Goal: Task Accomplishment & Management: Manage account settings

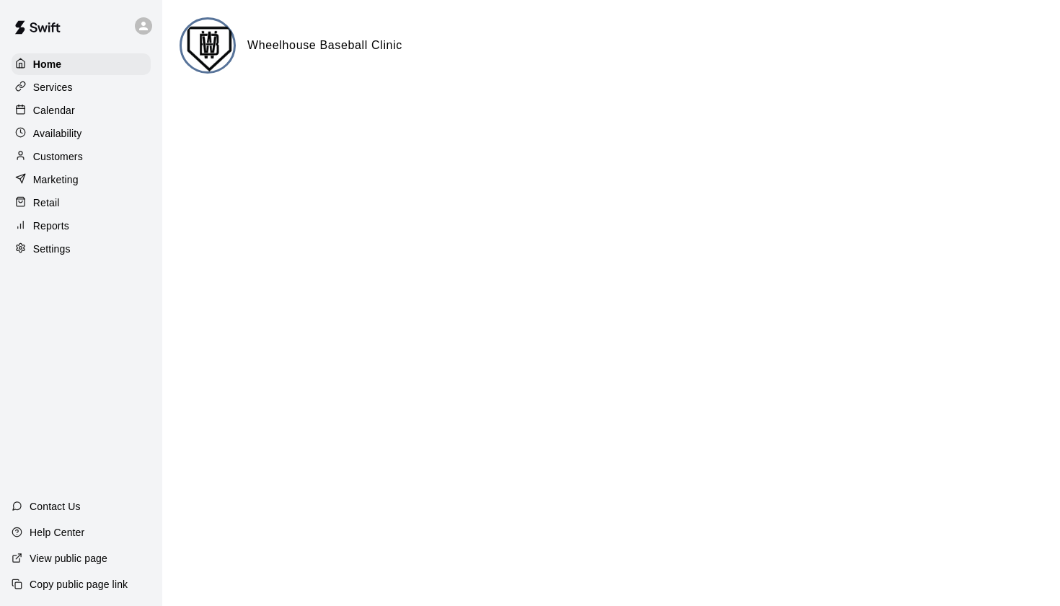
click at [68, 155] on p "Customers" at bounding box center [58, 156] width 50 height 14
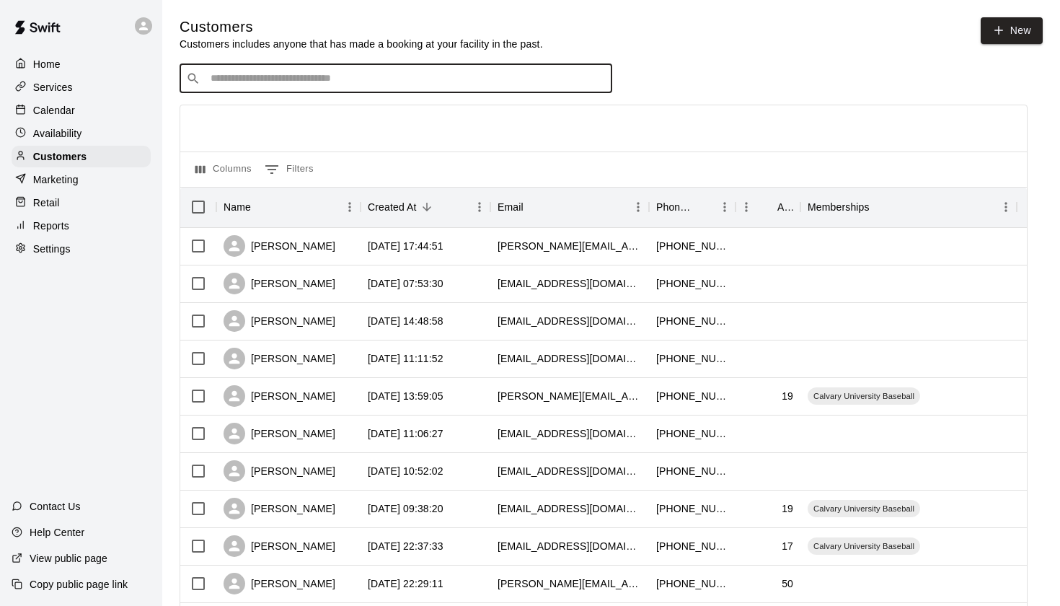
click at [249, 74] on input "Search customers by name or email" at bounding box center [405, 78] width 399 height 14
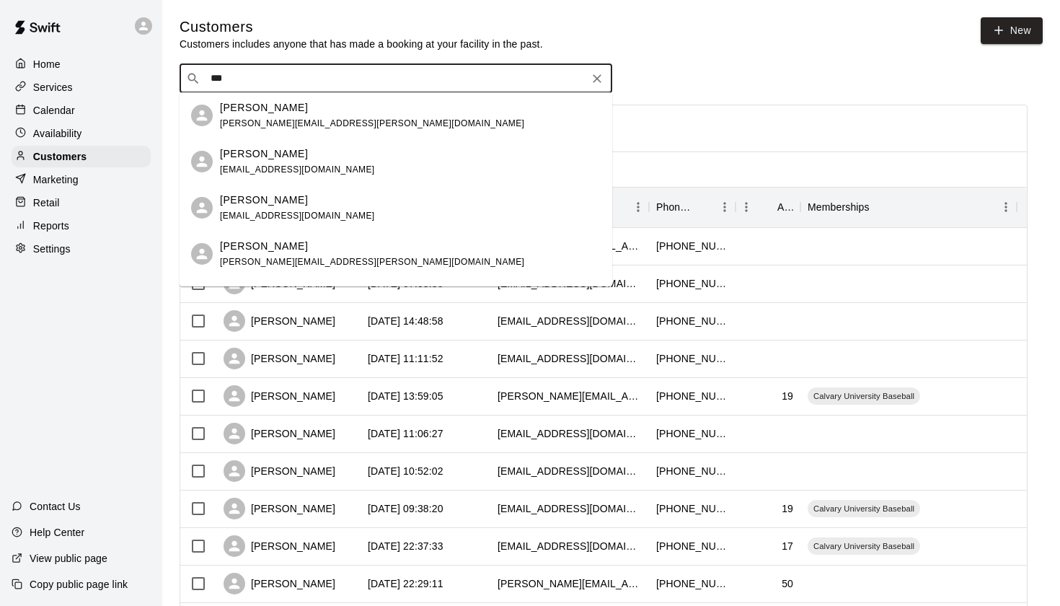
type input "****"
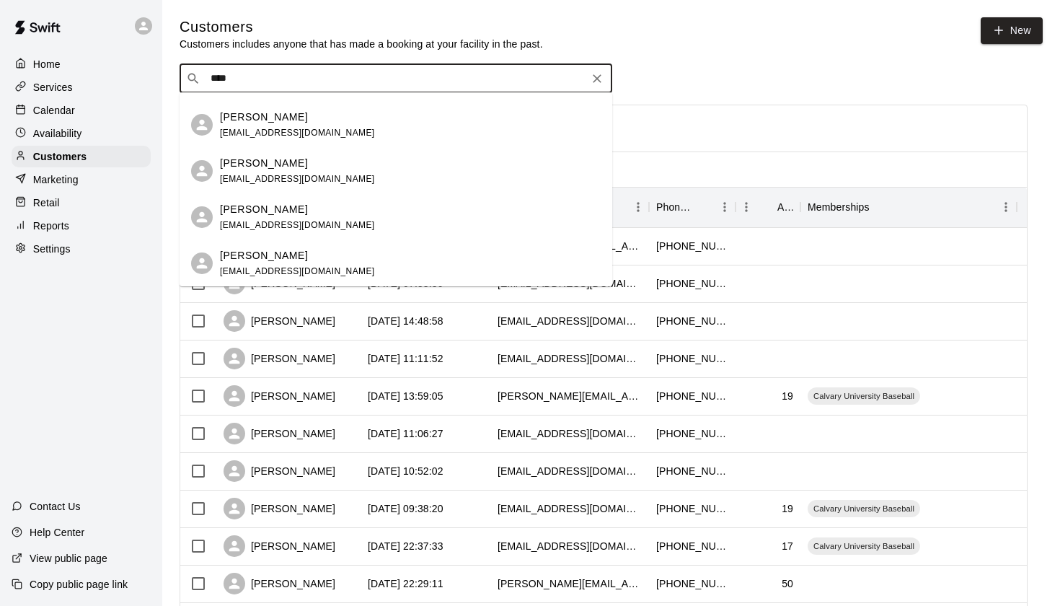
scroll to position [83, 0]
click at [252, 254] on p "[PERSON_NAME]" at bounding box center [264, 255] width 88 height 15
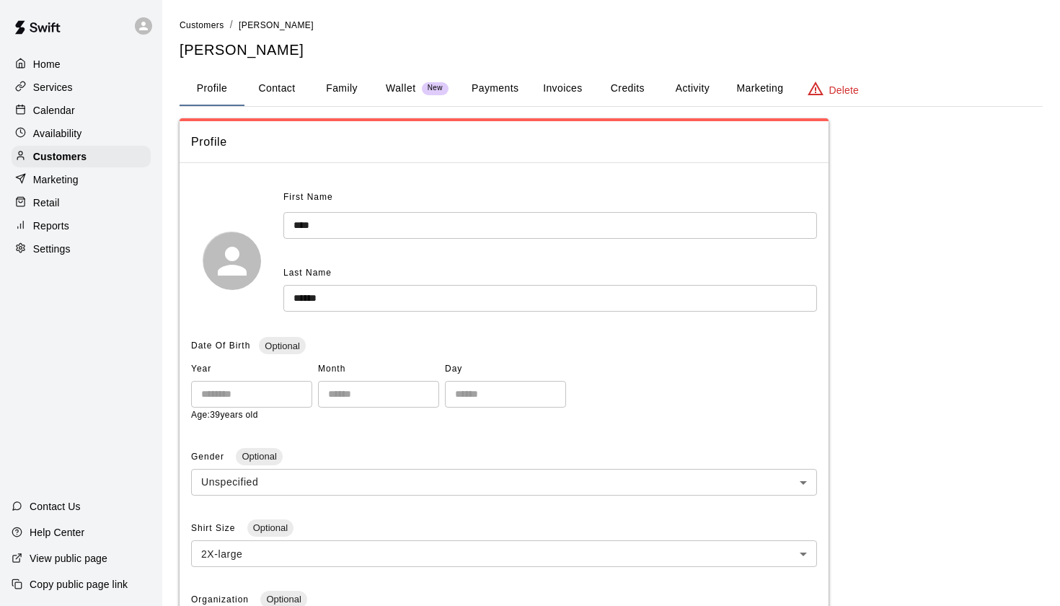
click at [688, 87] on button "Activity" at bounding box center [692, 88] width 65 height 35
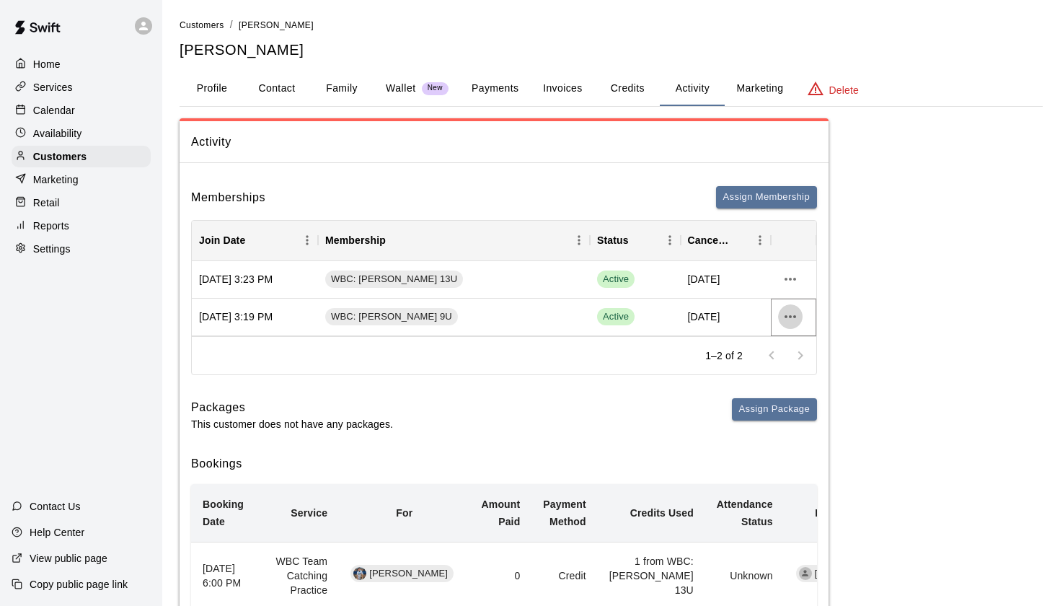
click at [793, 314] on icon "more actions" at bounding box center [790, 316] width 17 height 17
click at [810, 343] on li "View details" at bounding box center [818, 345] width 81 height 24
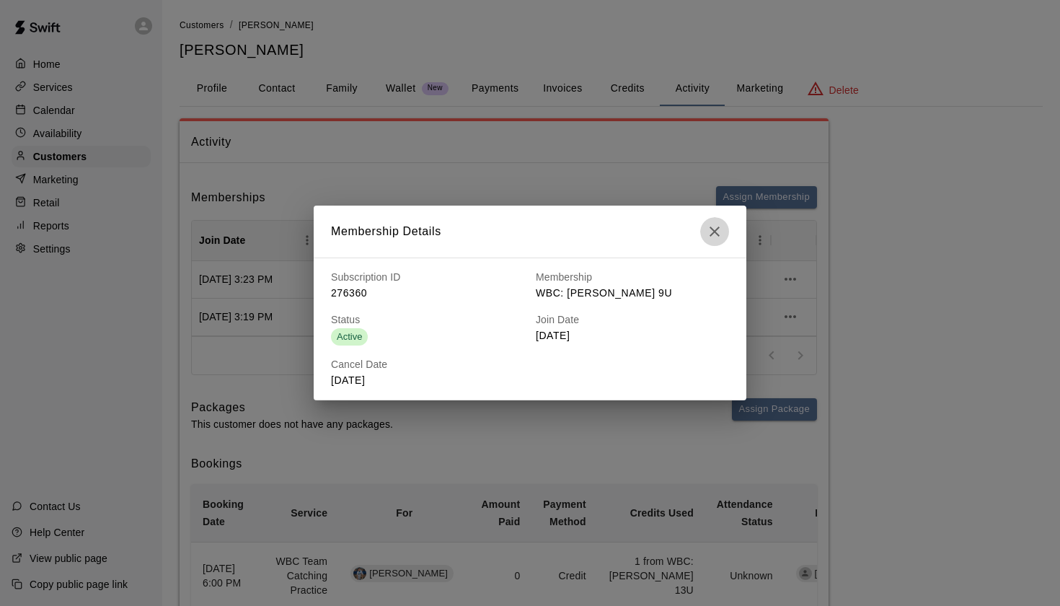
click at [721, 232] on icon "button" at bounding box center [714, 231] width 17 height 17
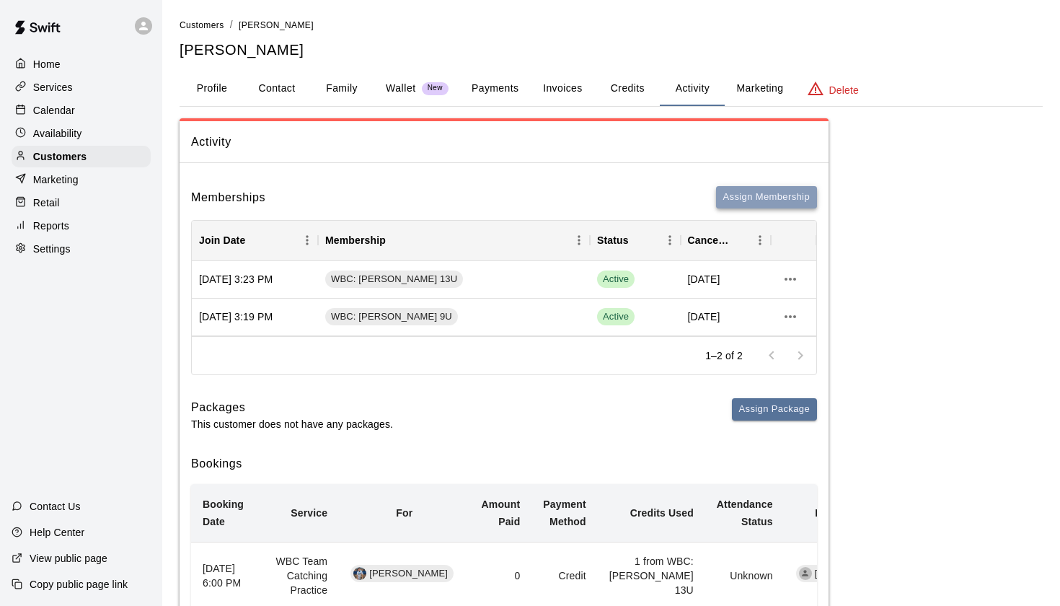
click at [759, 194] on button "Assign Membership" at bounding box center [766, 197] width 101 height 22
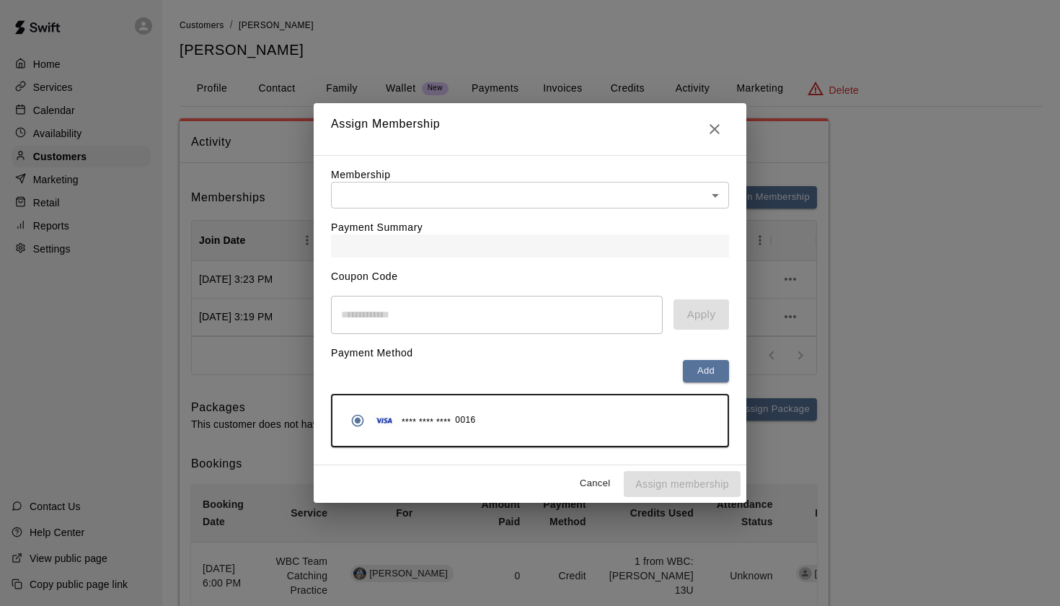
click at [573, 217] on div "Payment Summary" at bounding box center [530, 232] width 398 height 49
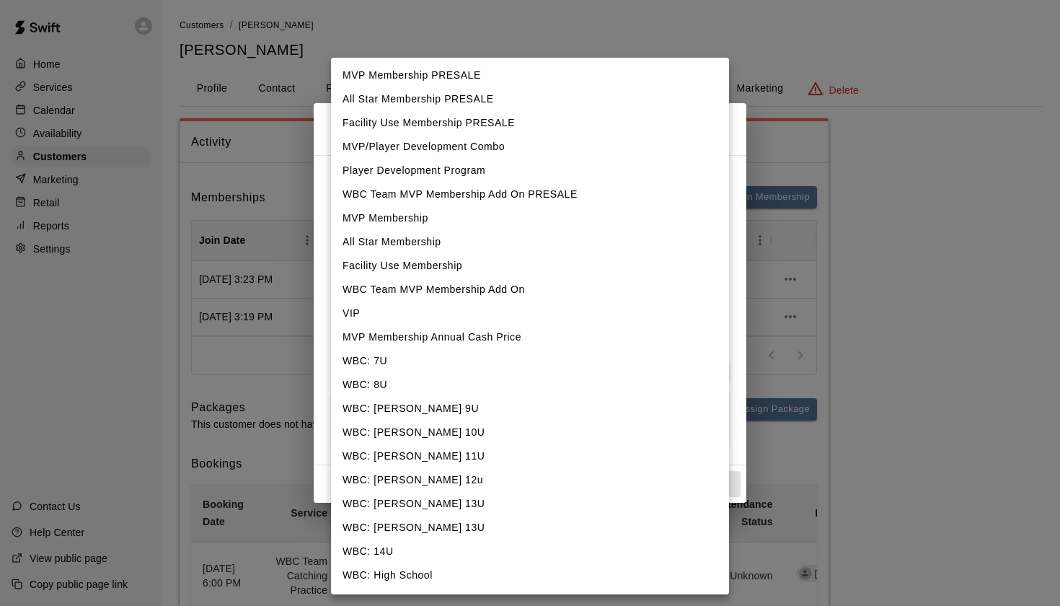
click at [560, 198] on body "Home Services Calendar Availability Customers Marketing Retail Reports Settings…" at bounding box center [530, 595] width 1060 height 1191
drag, startPoint x: 479, startPoint y: 569, endPoint x: 468, endPoint y: 569, distance: 10.8
click at [468, 569] on li "WBC: High School" at bounding box center [530, 575] width 398 height 24
type input "**********"
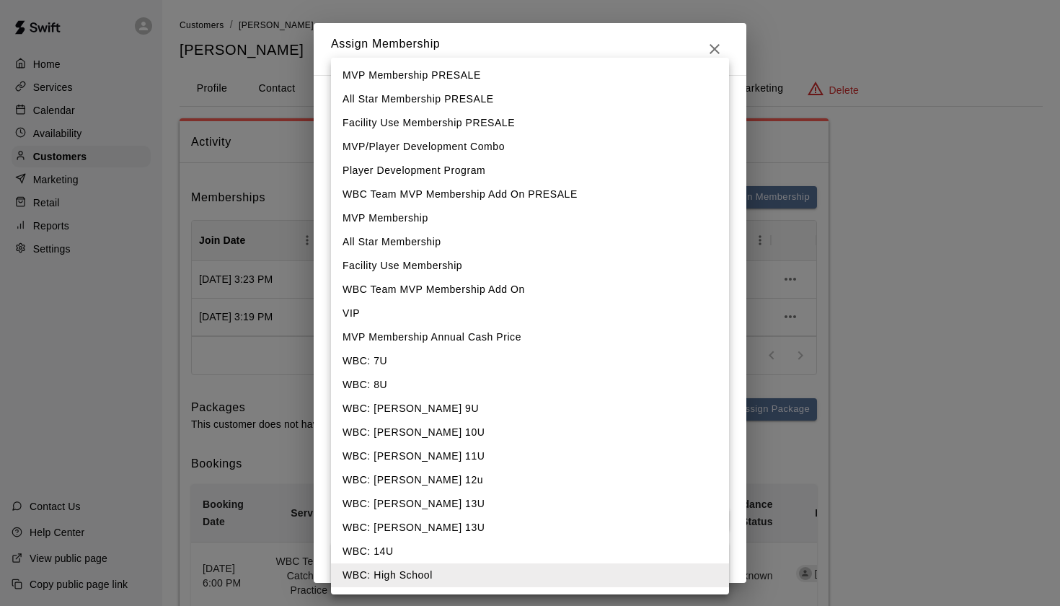
click at [532, 121] on body "Home Services Calendar Availability Customers Marketing Retail Reports Settings…" at bounding box center [530, 595] width 1060 height 1191
click at [451, 411] on li "WBC: [PERSON_NAME] 9U" at bounding box center [530, 409] width 398 height 24
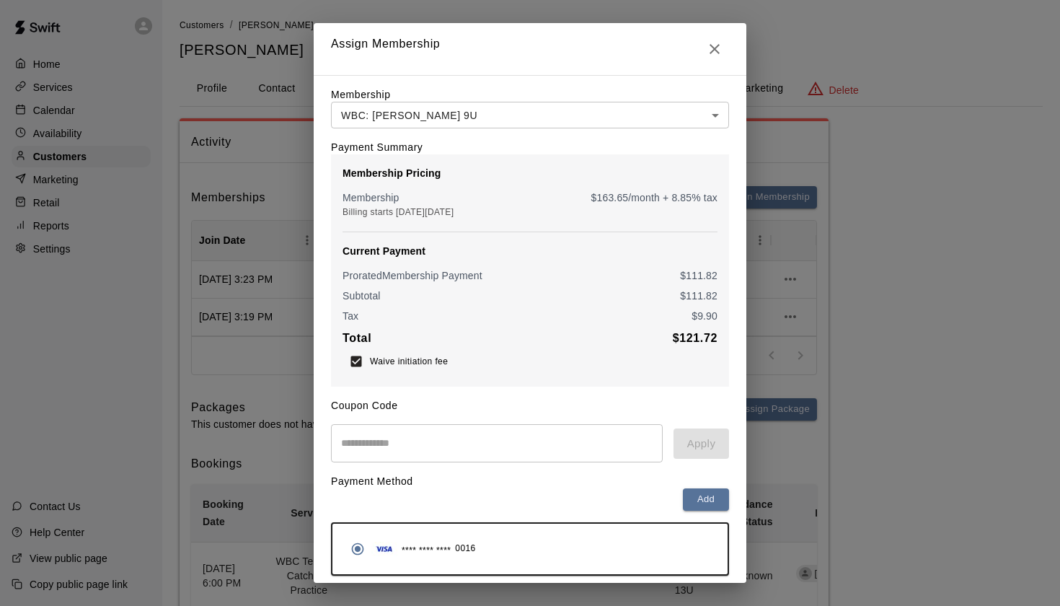
click at [441, 455] on input "text" at bounding box center [497, 443] width 332 height 38
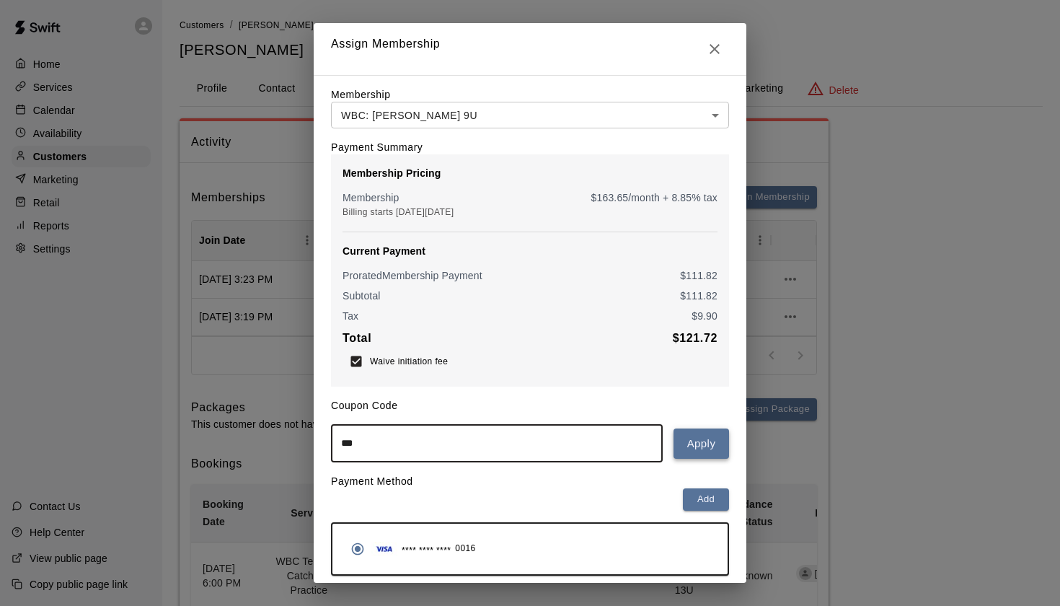
type input "***"
click at [704, 448] on button "Apply" at bounding box center [701, 443] width 56 height 30
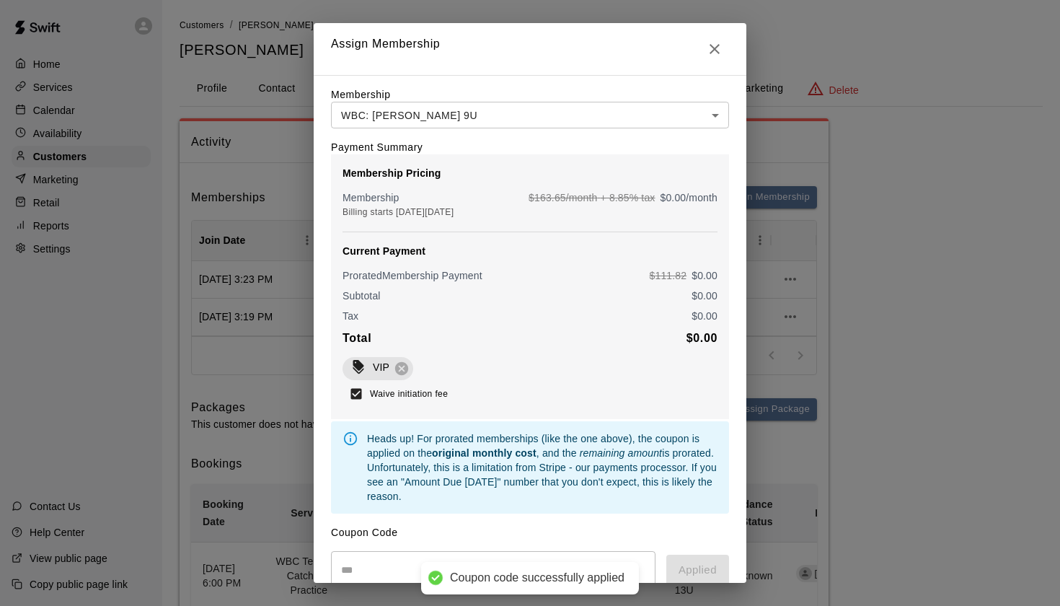
click at [732, 476] on div "**********" at bounding box center [530, 422] width 433 height 694
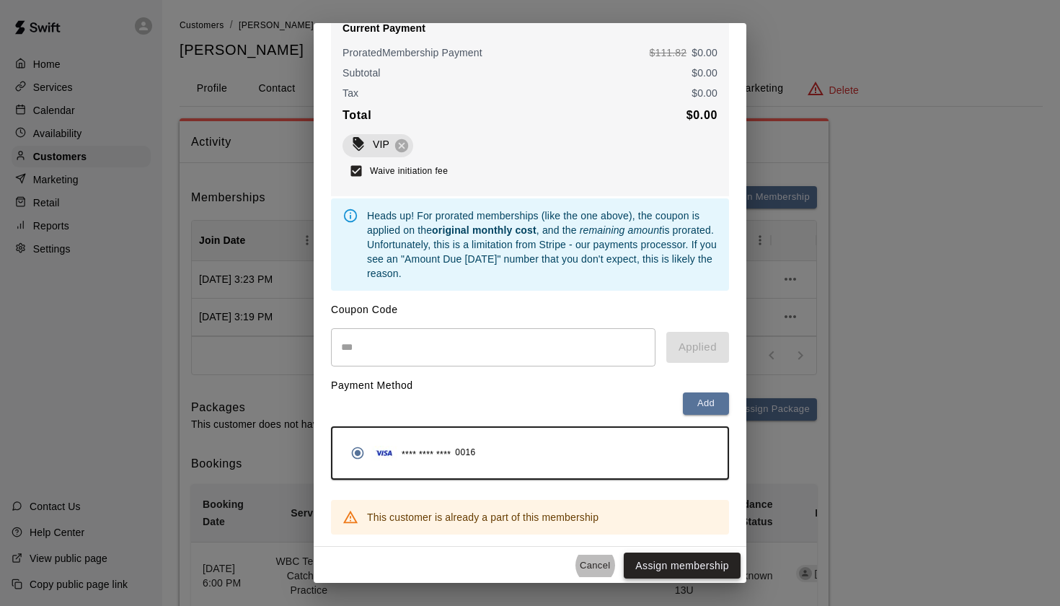
click at [682, 565] on button "Assign membership" at bounding box center [682, 565] width 117 height 27
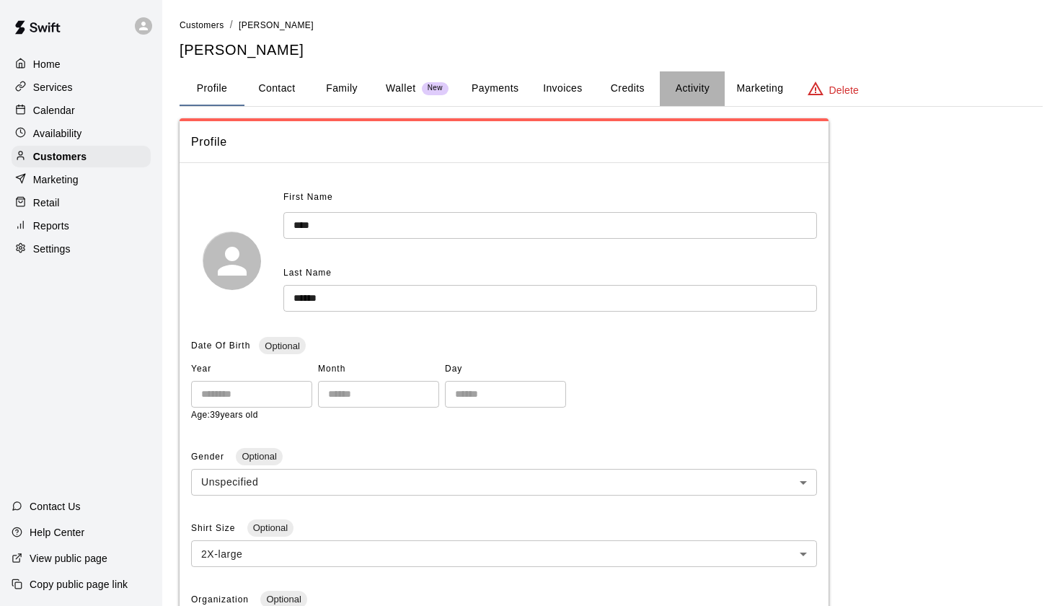
click at [679, 87] on button "Activity" at bounding box center [692, 88] width 65 height 35
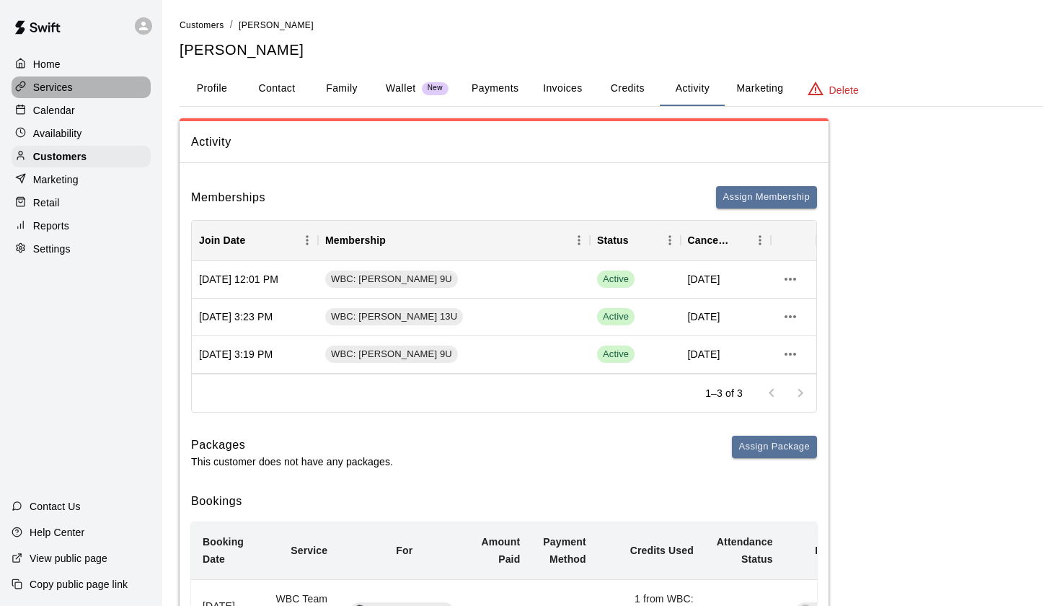
click at [58, 89] on p "Services" at bounding box center [53, 87] width 40 height 14
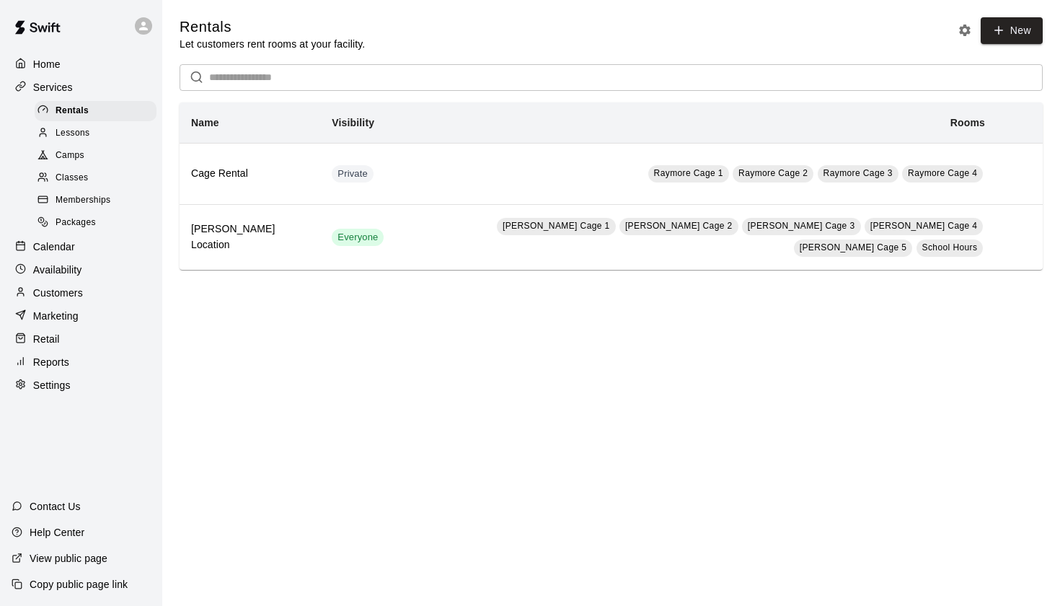
click at [86, 195] on span "Memberships" at bounding box center [83, 200] width 55 height 14
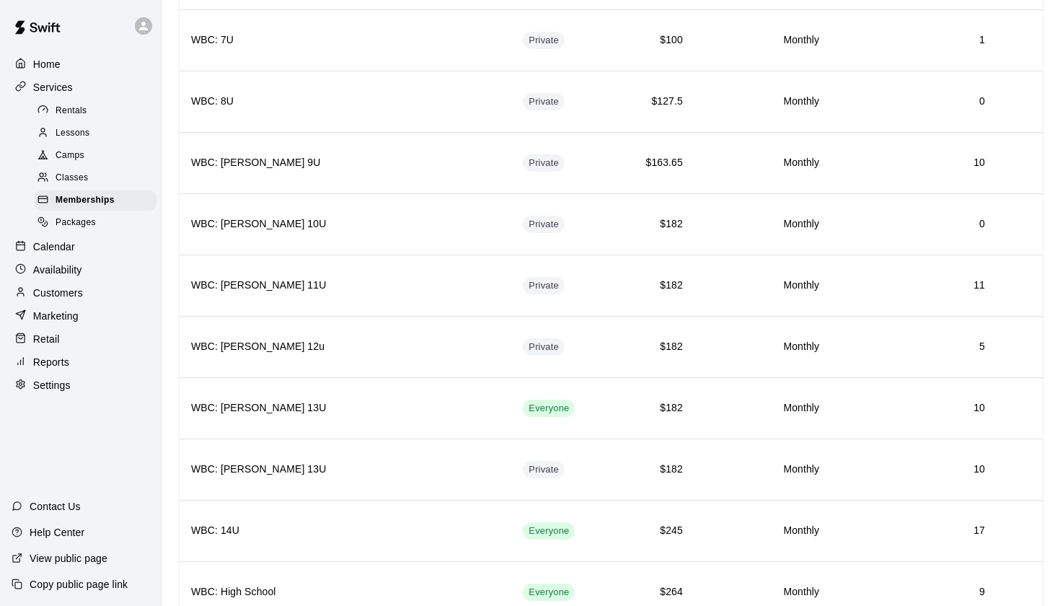
scroll to position [884, 0]
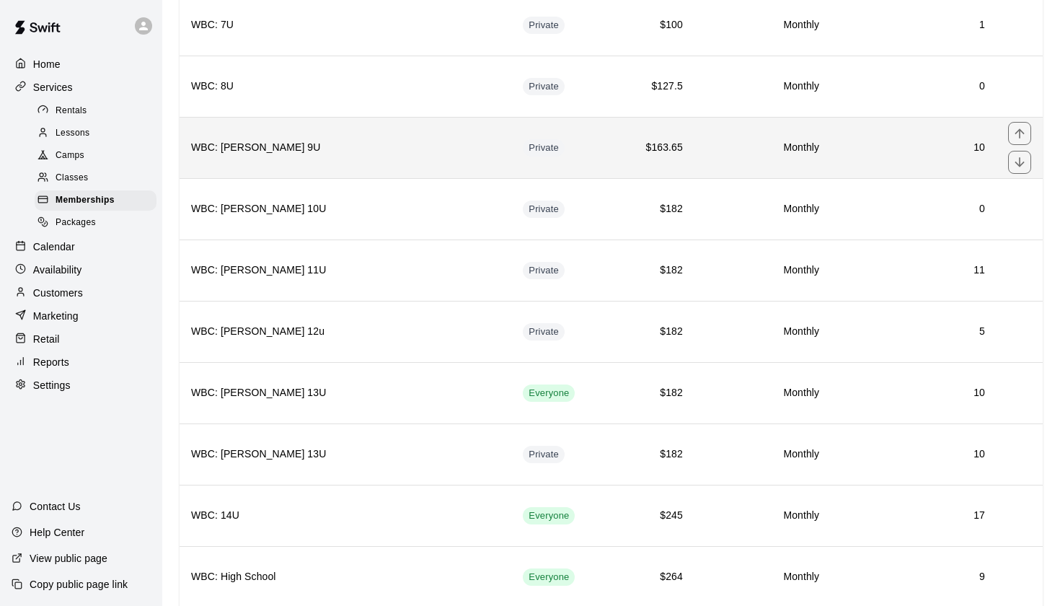
click at [922, 149] on h6 "10" at bounding box center [913, 148] width 143 height 16
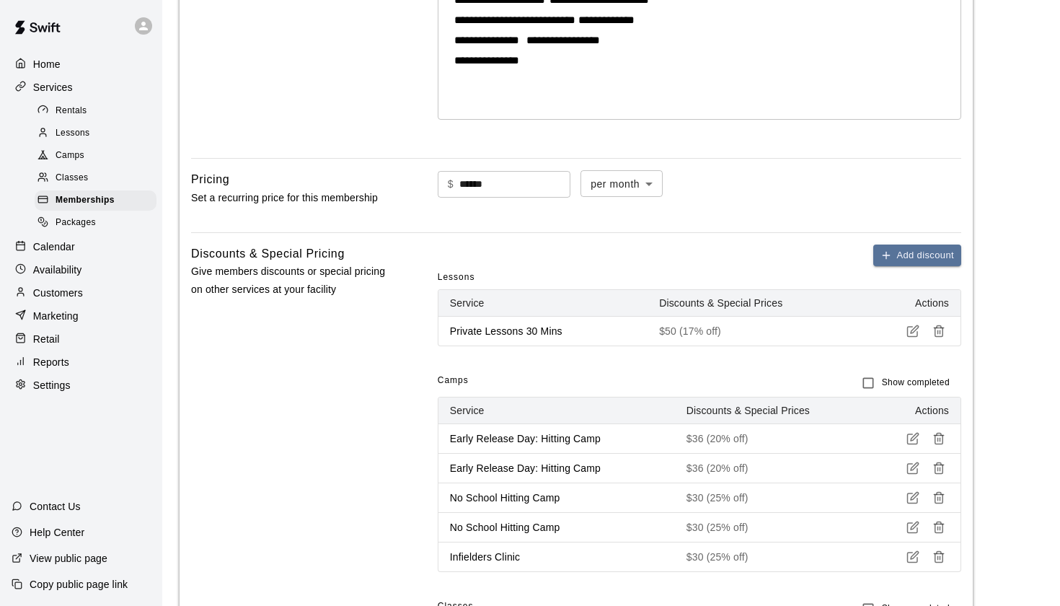
scroll to position [739, 0]
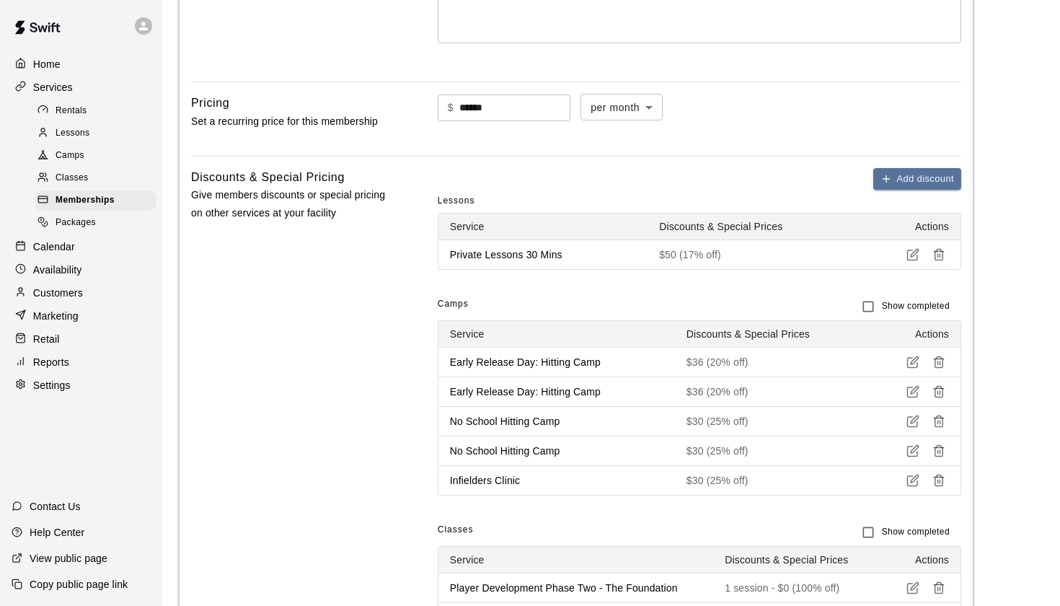
click at [1025, 303] on main "**********" at bounding box center [611, 488] width 863 height 2420
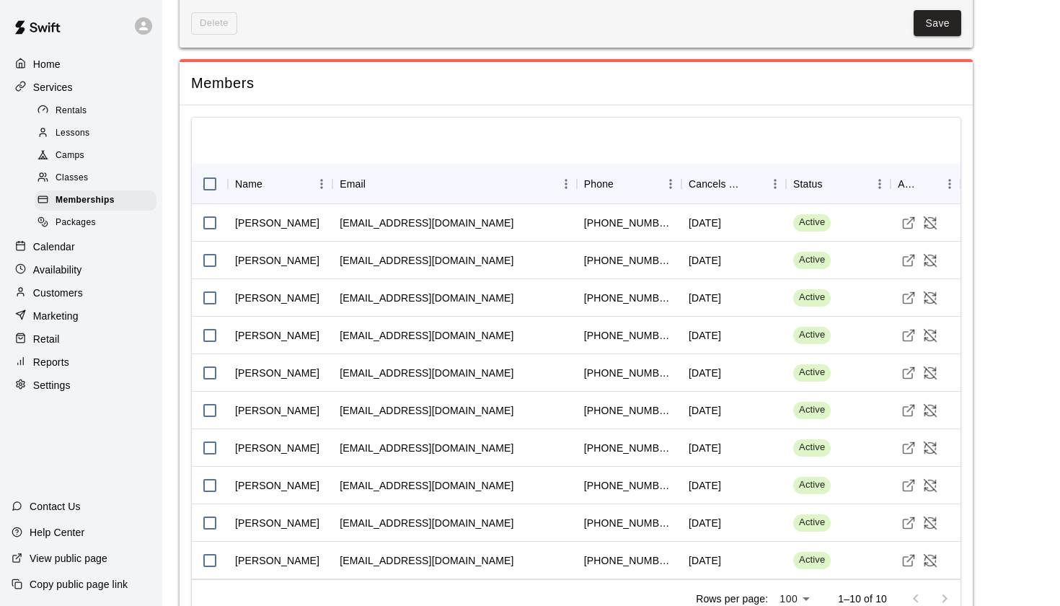
scroll to position [1796, 0]
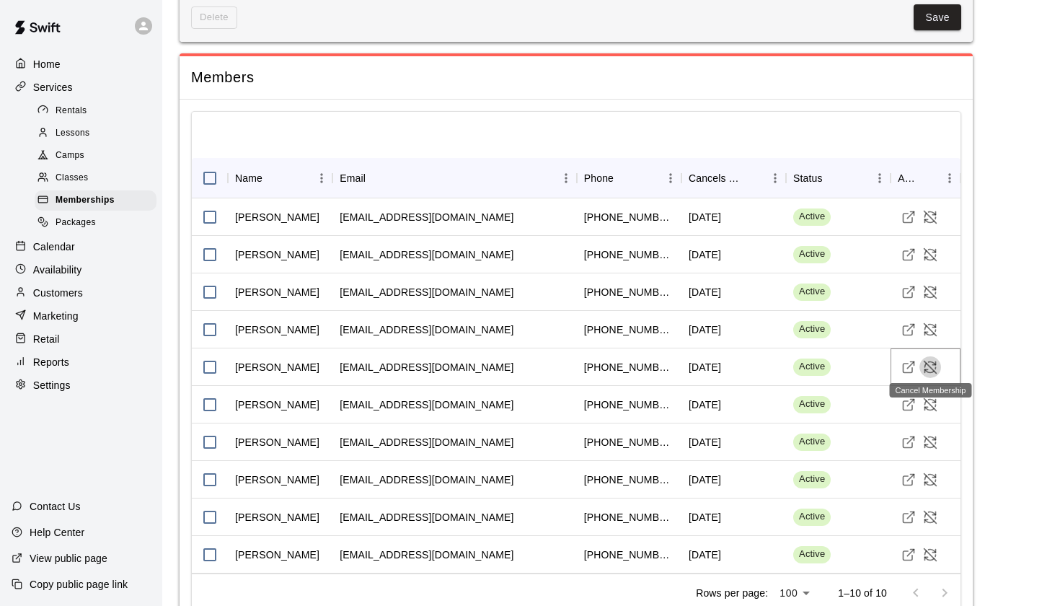
click at [930, 363] on icon "Cancel Membership" at bounding box center [930, 367] width 14 height 14
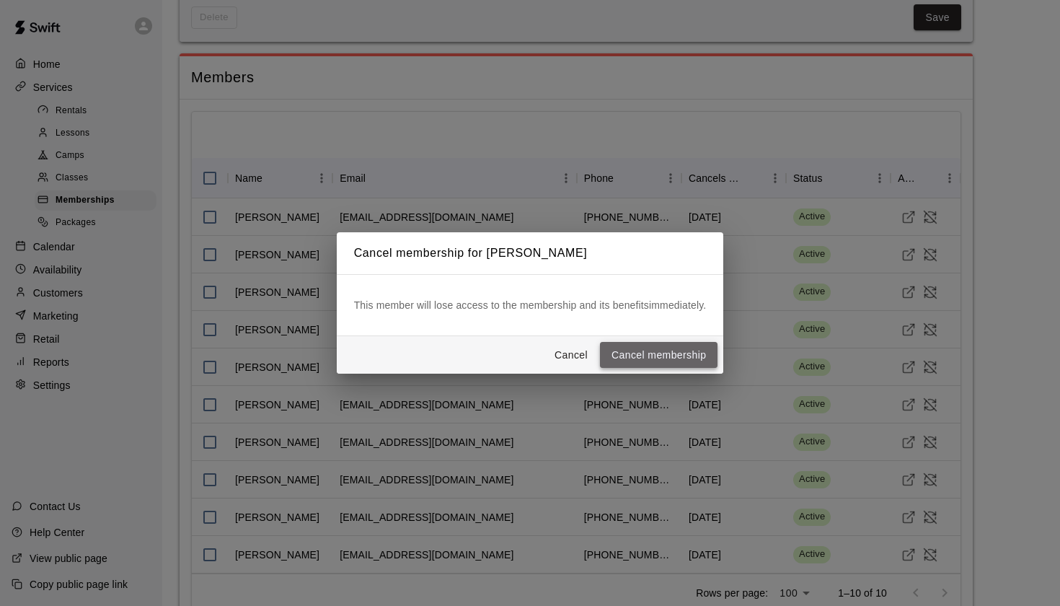
click at [650, 351] on button "Cancel membership" at bounding box center [659, 355] width 118 height 27
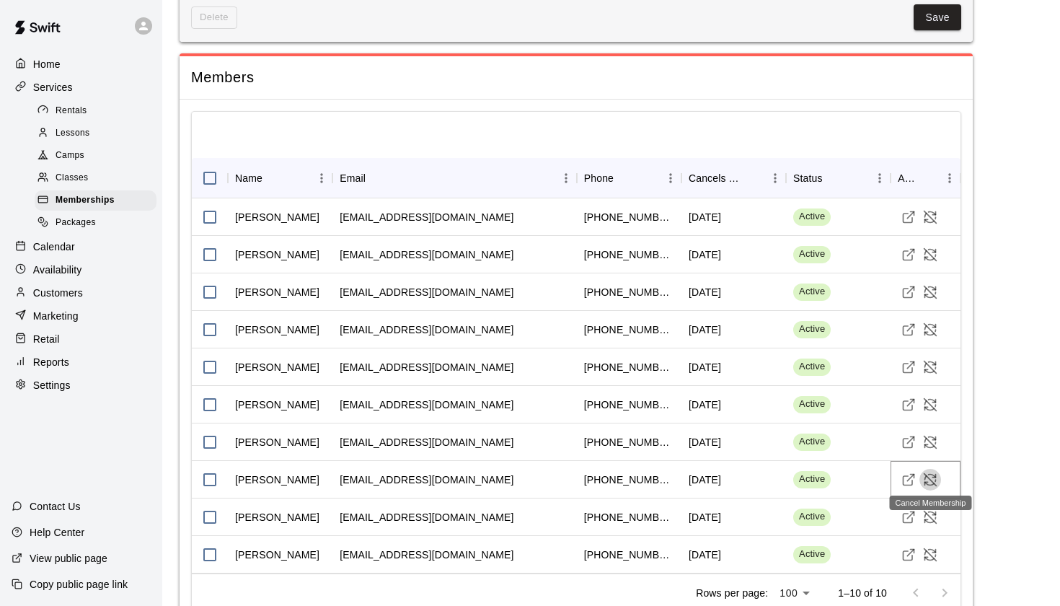
click at [928, 473] on icon "Cancel Membership" at bounding box center [930, 479] width 14 height 14
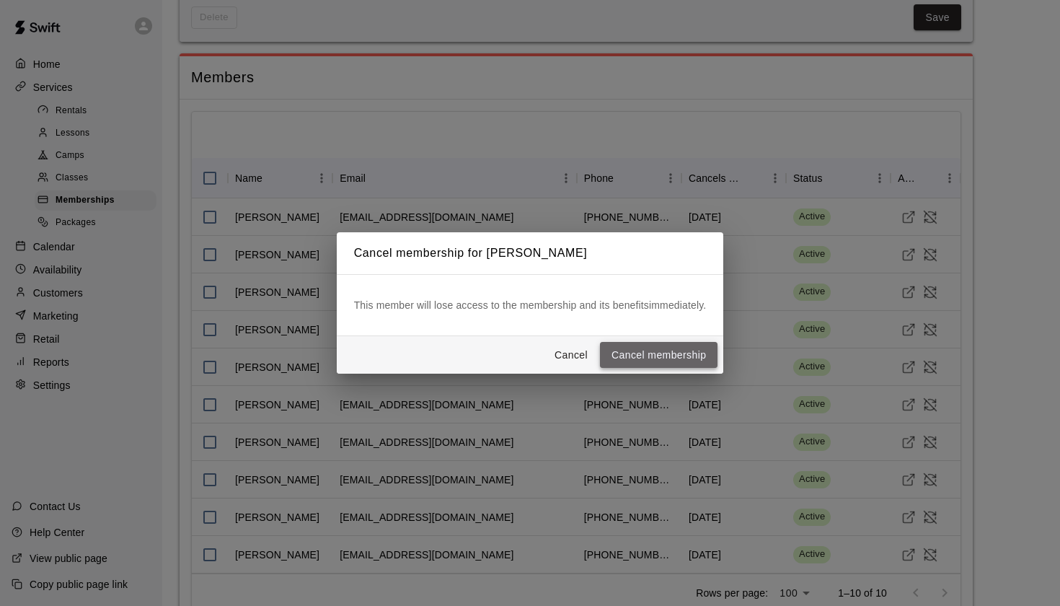
click at [651, 356] on button "Cancel membership" at bounding box center [659, 355] width 118 height 27
